Goal: Use online tool/utility: Utilize a website feature to perform a specific function

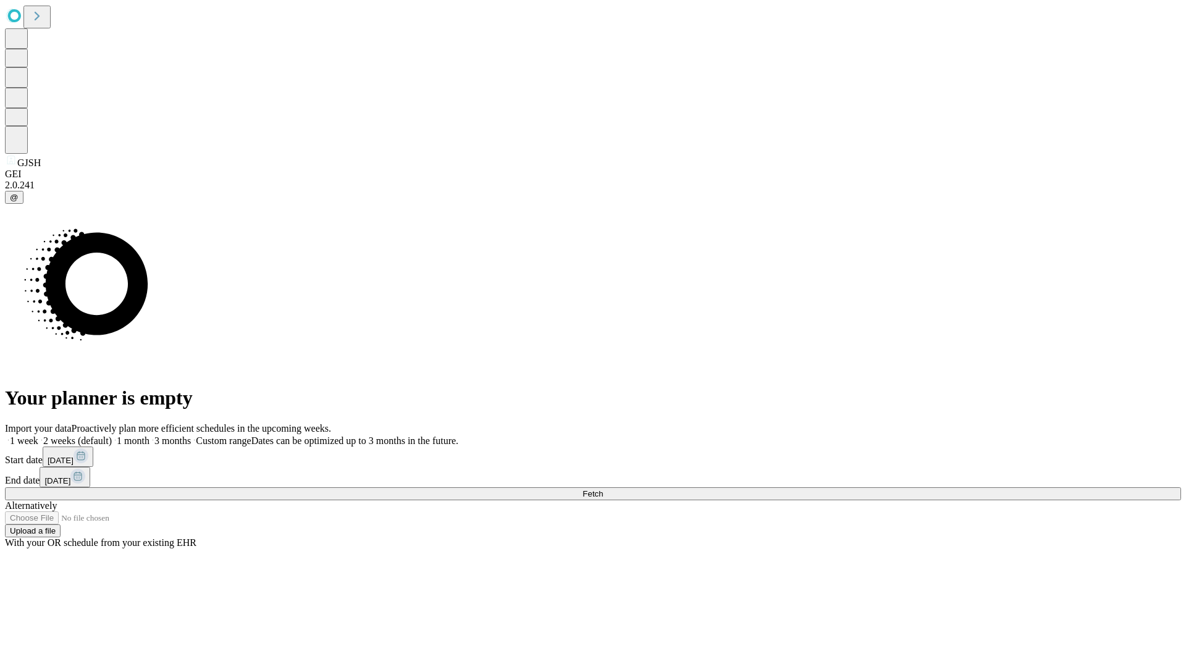
click at [603, 489] on span "Fetch" at bounding box center [592, 493] width 20 height 9
